Goal: Information Seeking & Learning: Learn about a topic

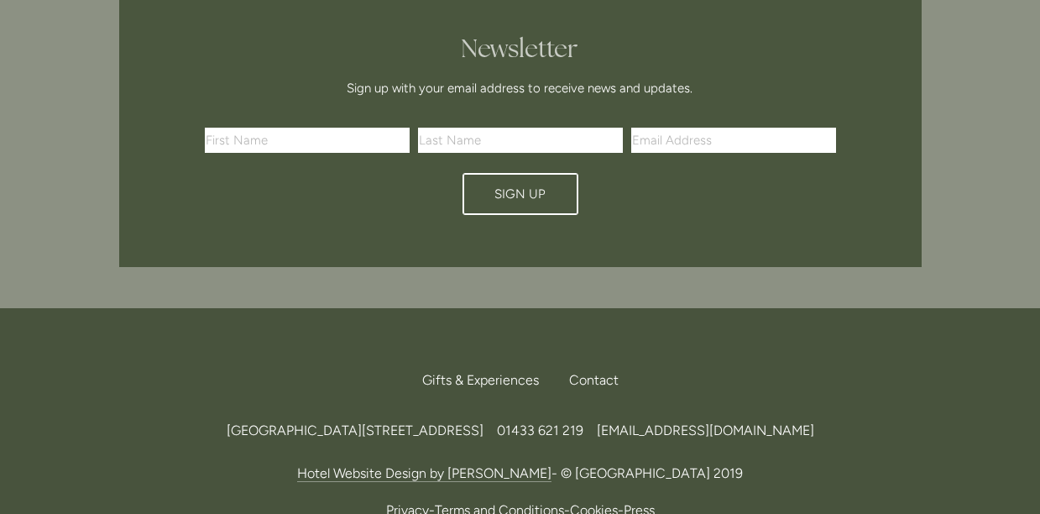
scroll to position [4995, 0]
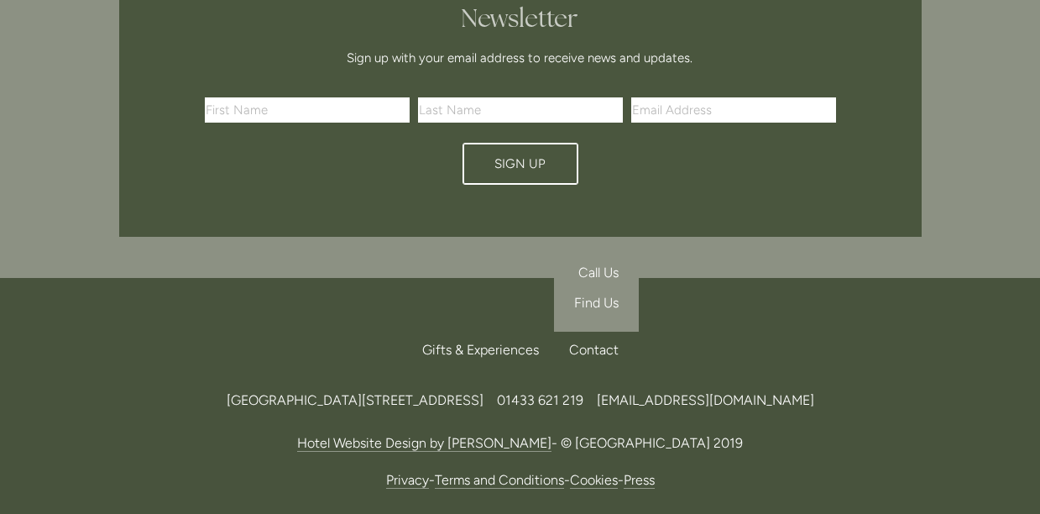
click at [599, 332] on div "Contact" at bounding box center [587, 350] width 63 height 37
click at [814, 392] on span "[EMAIL_ADDRESS][DOMAIN_NAME]" at bounding box center [705, 400] width 217 height 16
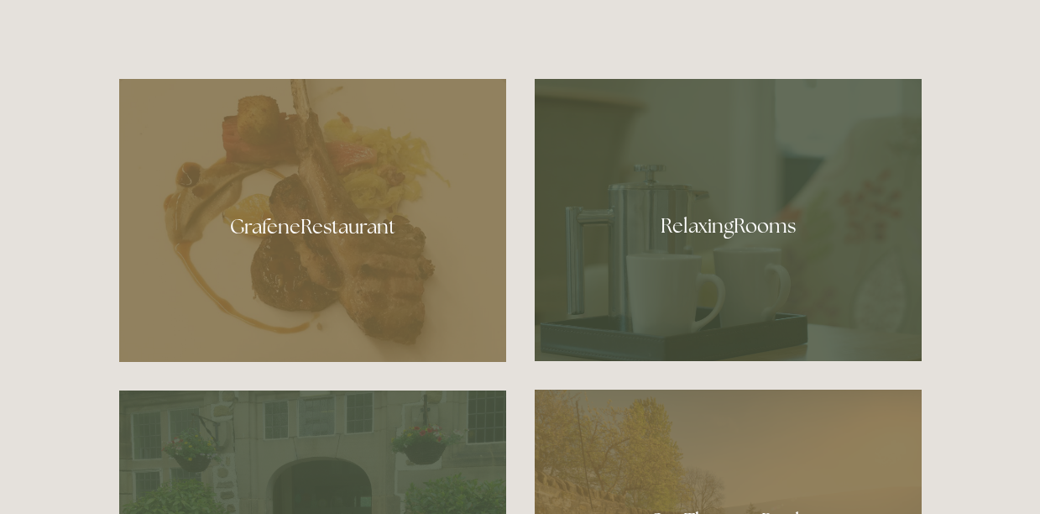
scroll to position [816, 0]
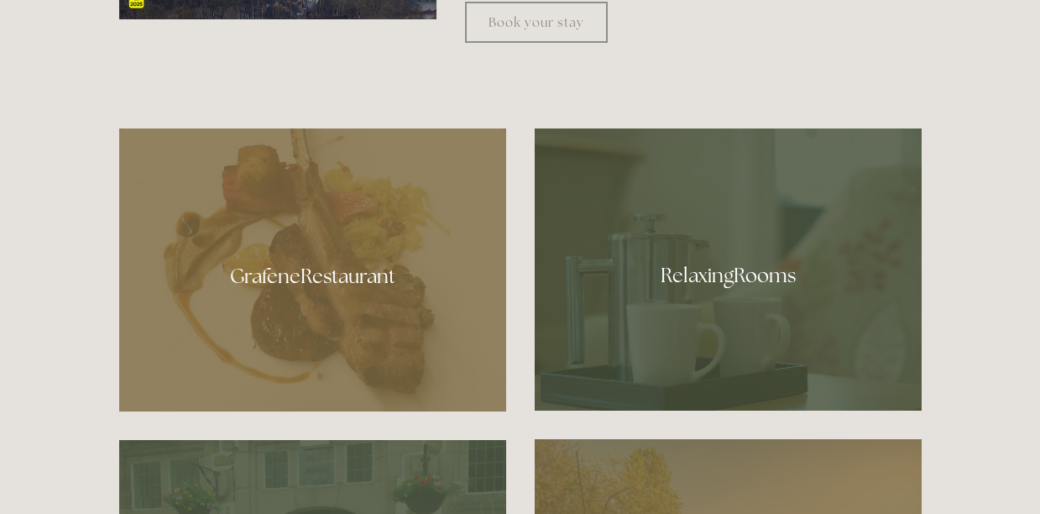
click at [799, 265] on div at bounding box center [728, 269] width 387 height 282
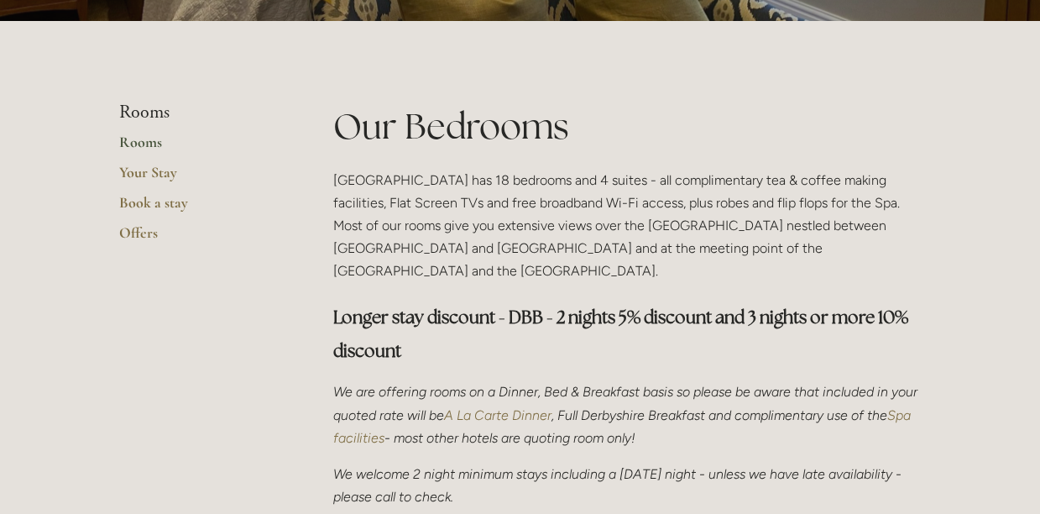
scroll to position [312, 0]
click at [170, 176] on link "Your Stay" at bounding box center [199, 179] width 160 height 30
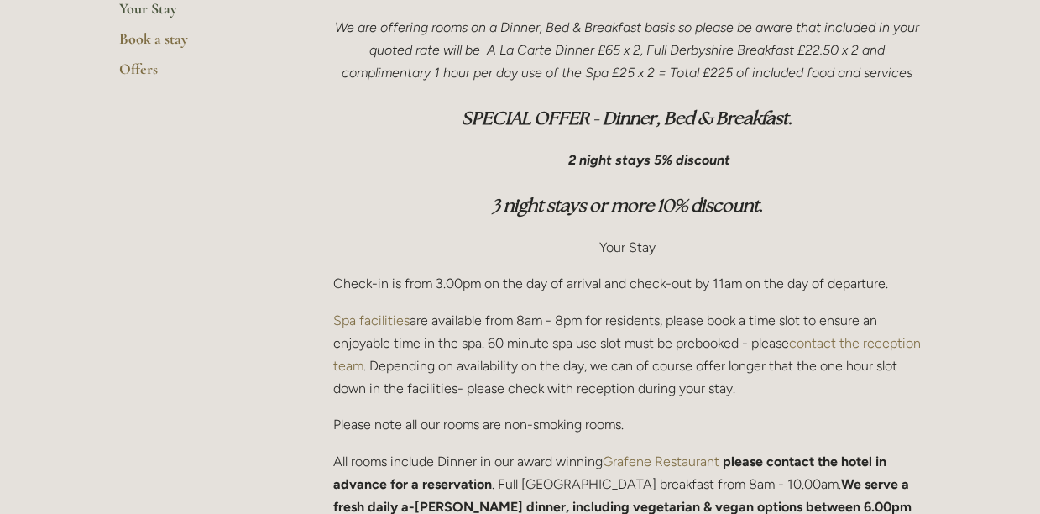
scroll to position [386, 0]
